Goal: Information Seeking & Learning: Learn about a topic

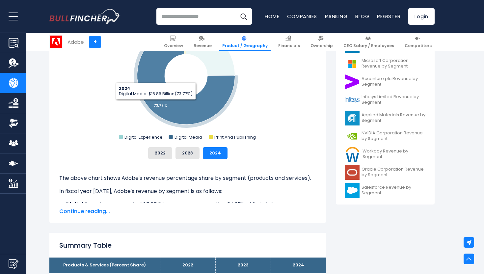
scroll to position [238, 0]
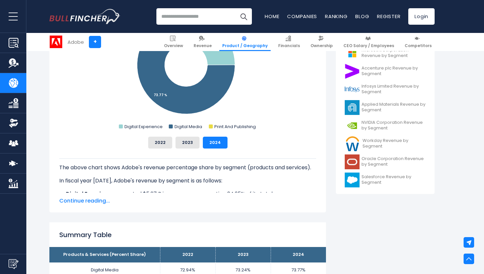
click at [99, 201] on span "Continue reading..." at bounding box center [187, 201] width 257 height 8
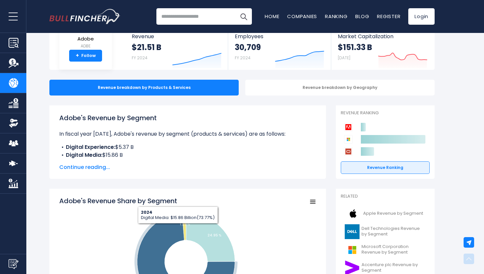
scroll to position [38, 0]
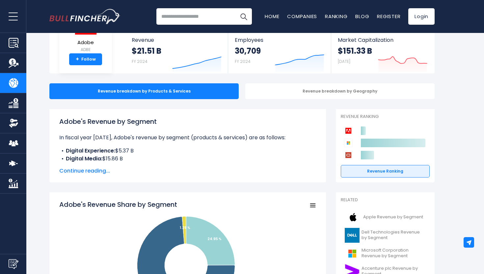
click at [132, 159] on li "Digital Media: $15.86 B" at bounding box center [187, 159] width 257 height 8
click at [99, 171] on span "Continue reading..." at bounding box center [187, 171] width 257 height 8
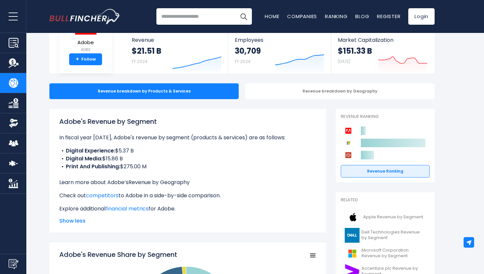
click at [154, 184] on link "Revenue by Geography" at bounding box center [158, 182] width 61 height 8
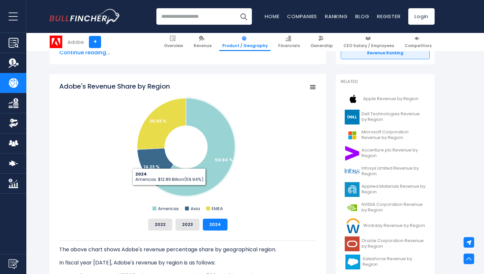
scroll to position [154, 0]
